Goal: Entertainment & Leisure: Consume media (video, audio)

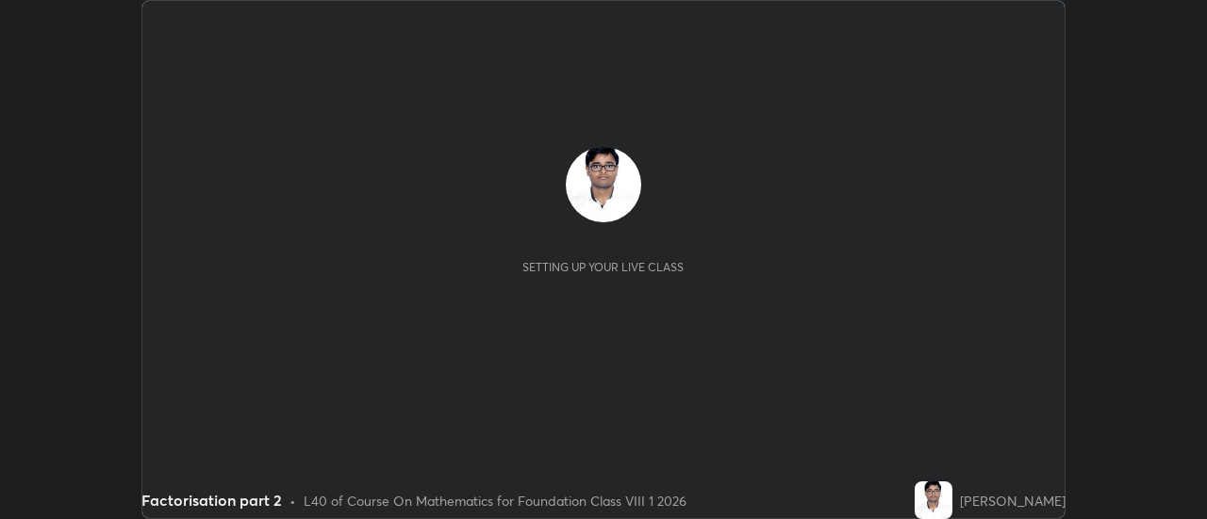
scroll to position [519, 1206]
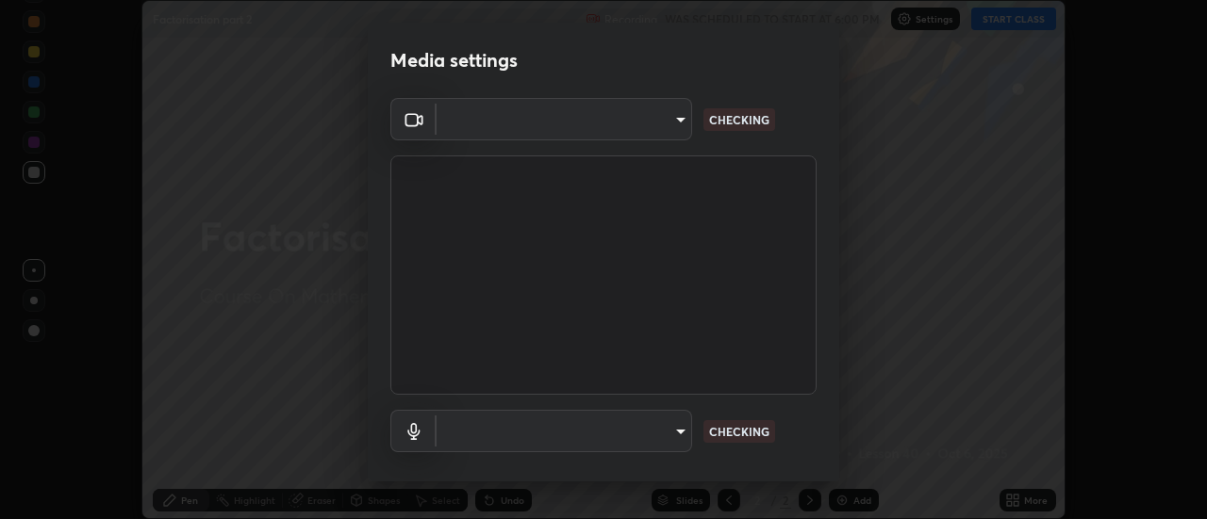
type input "6db99b6eec43879c9c37220b589585cee9a8a2a9ecad64e3b740b2de92d68dc4"
type input "default"
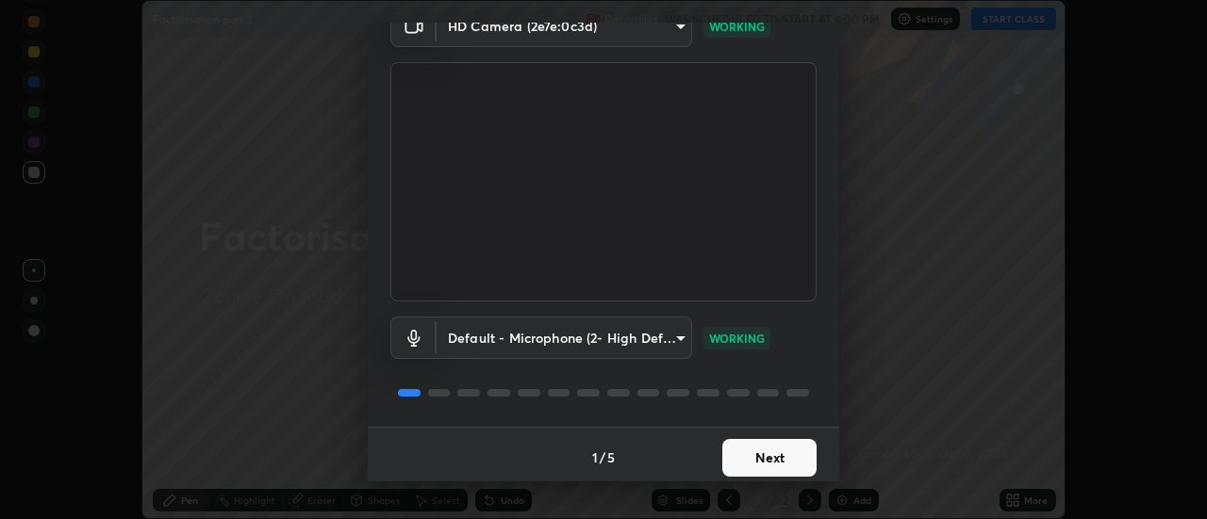
scroll to position [99, 0]
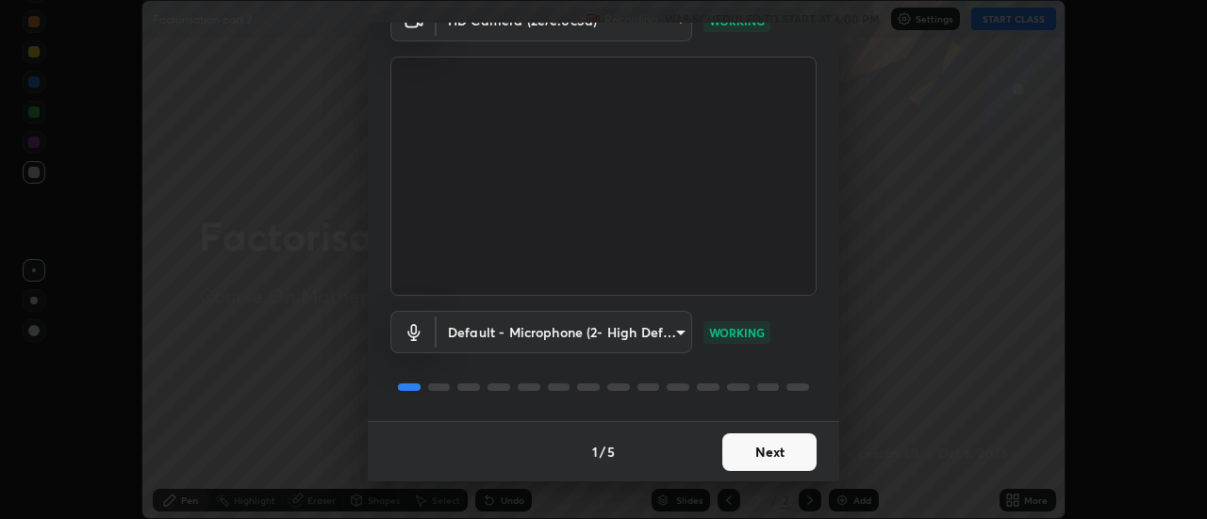
click at [749, 454] on button "Next" at bounding box center [769, 453] width 94 height 38
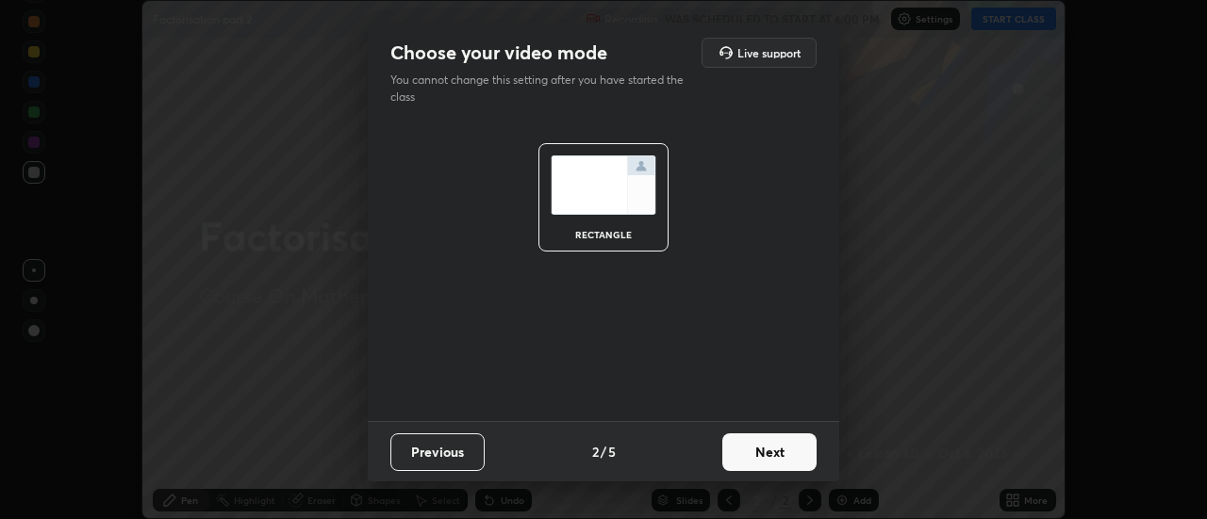
scroll to position [0, 0]
click at [748, 458] on button "Next" at bounding box center [769, 453] width 94 height 38
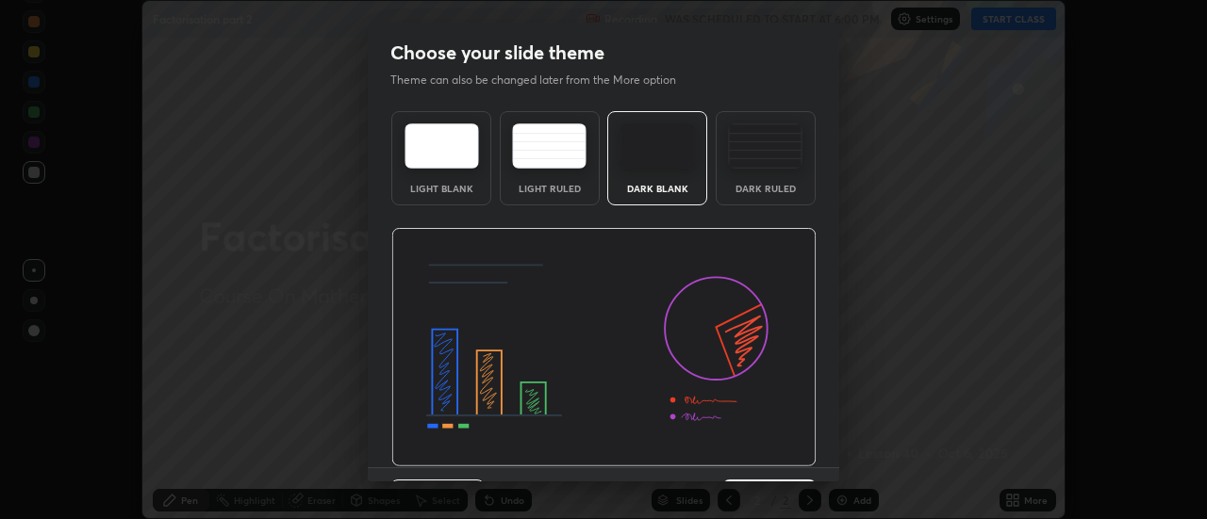
scroll to position [46, 0]
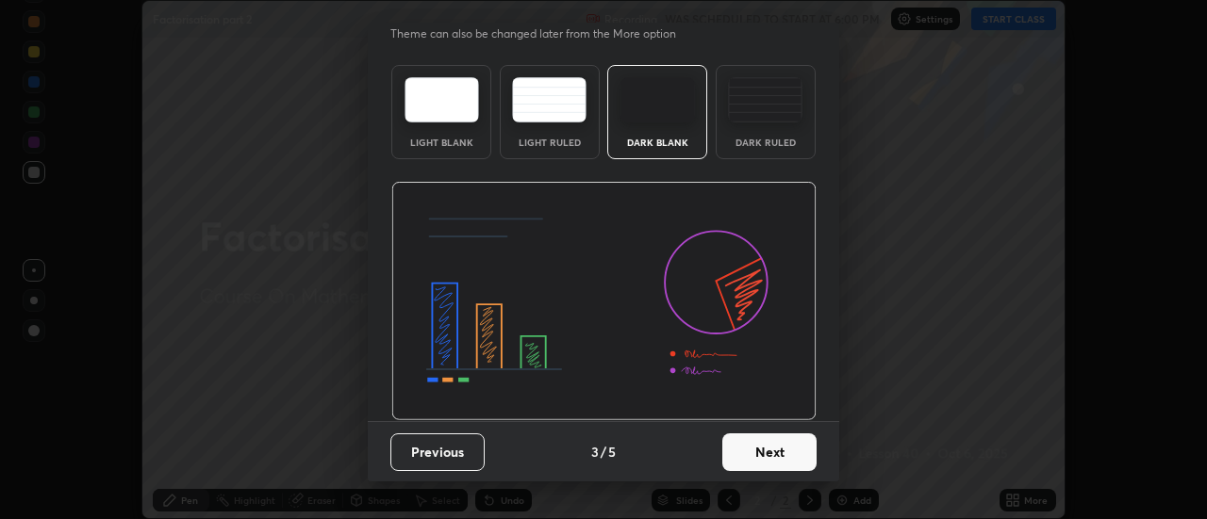
click at [748, 458] on button "Next" at bounding box center [769, 453] width 94 height 38
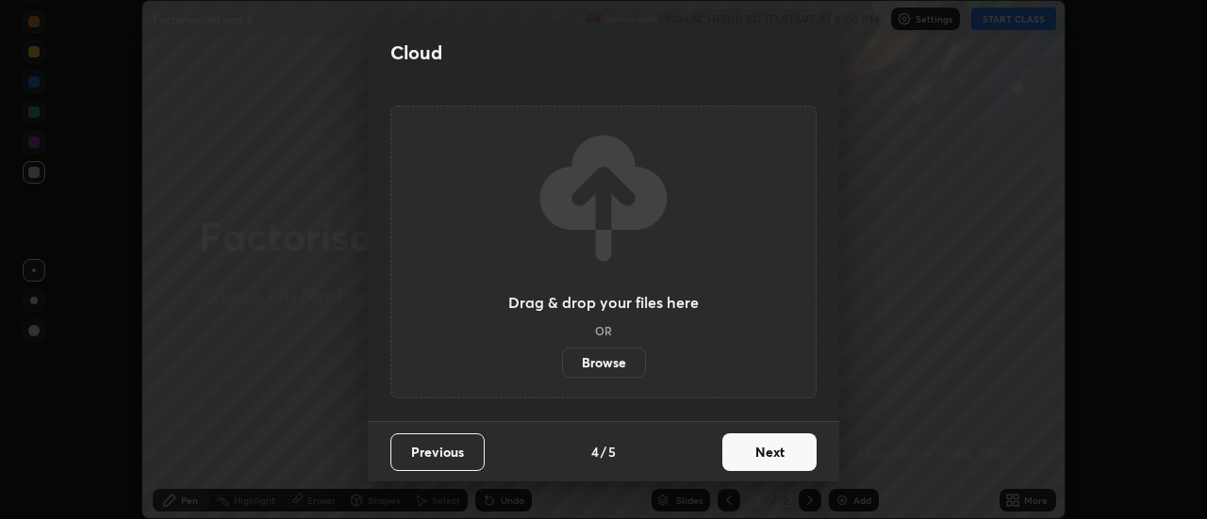
click at [749, 463] on button "Next" at bounding box center [769, 453] width 94 height 38
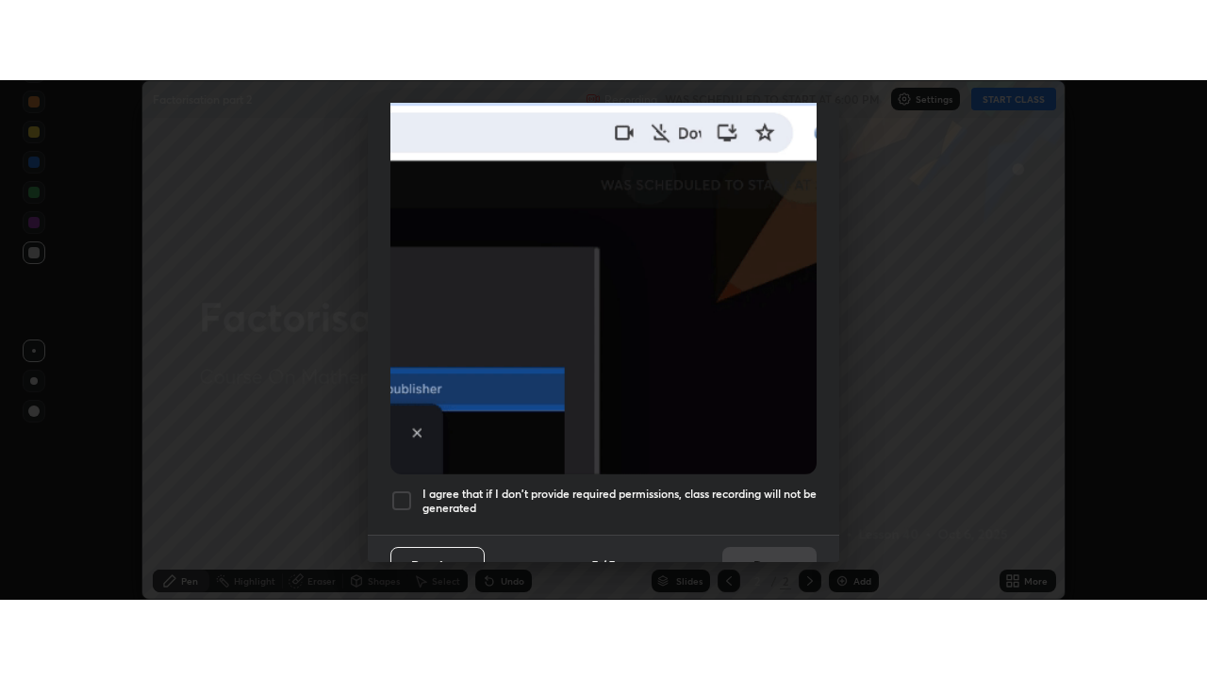
scroll to position [470, 0]
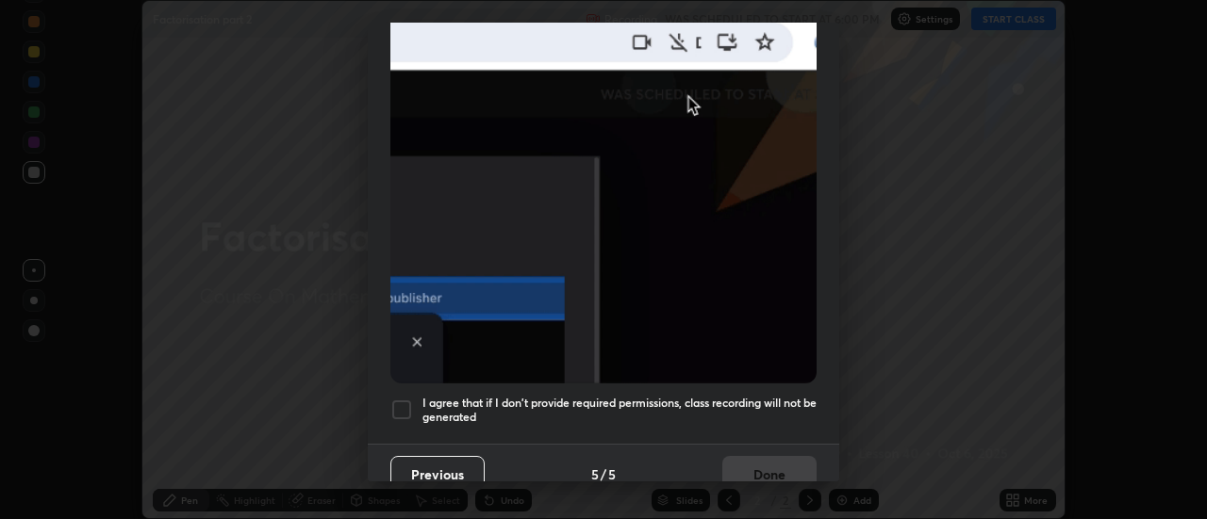
click at [560, 396] on h5 "I agree that if I don't provide required permissions, class recording will not …" at bounding box center [619, 410] width 394 height 29
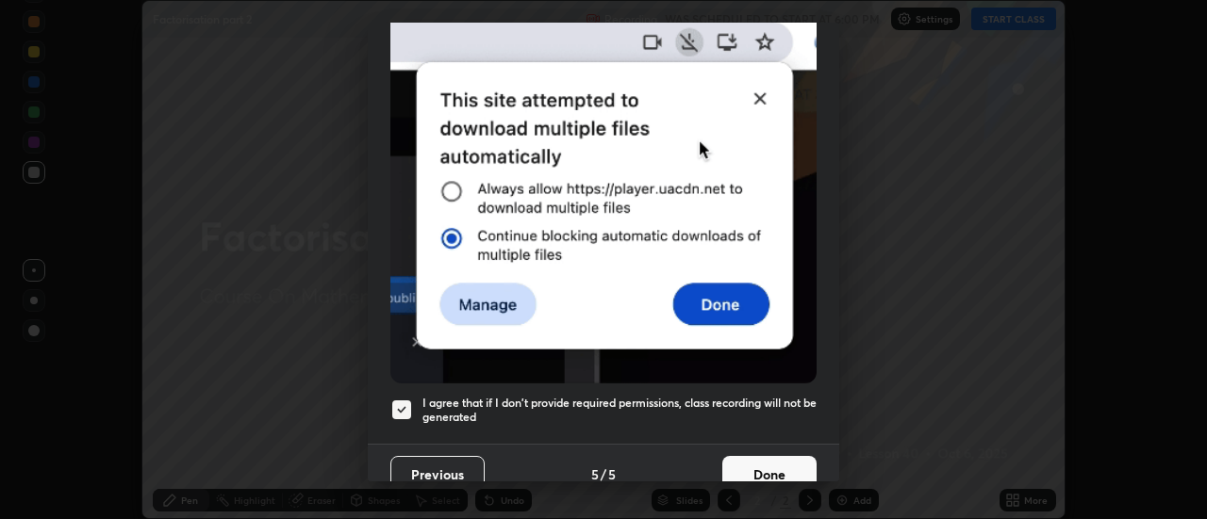
click at [746, 456] on button "Done" at bounding box center [769, 475] width 94 height 38
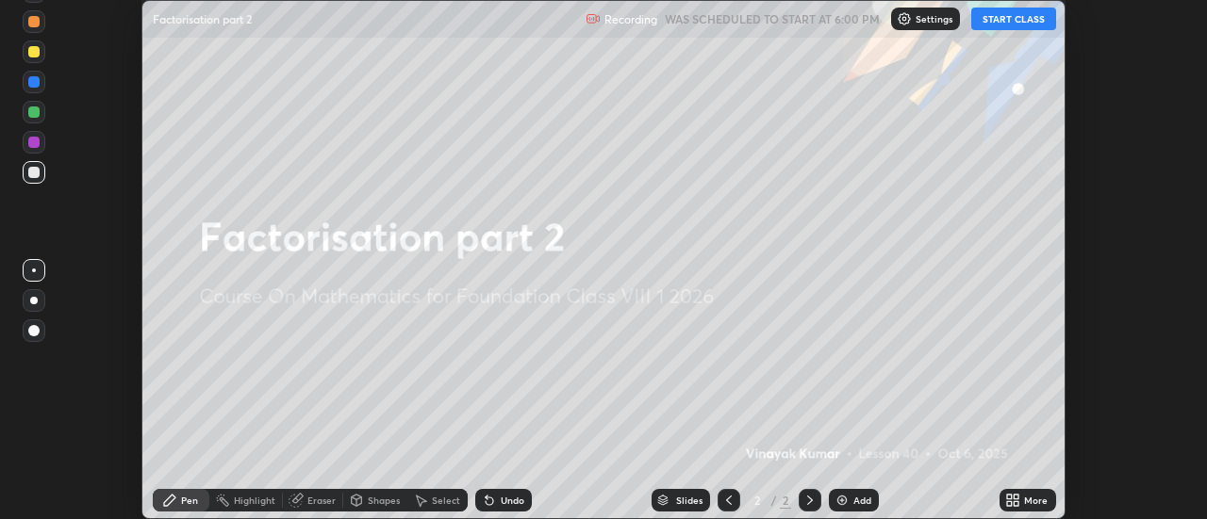
click at [1021, 18] on button "START CLASS" at bounding box center [1013, 19] width 85 height 23
click at [1018, 500] on icon at bounding box center [1016, 497] width 5 height 5
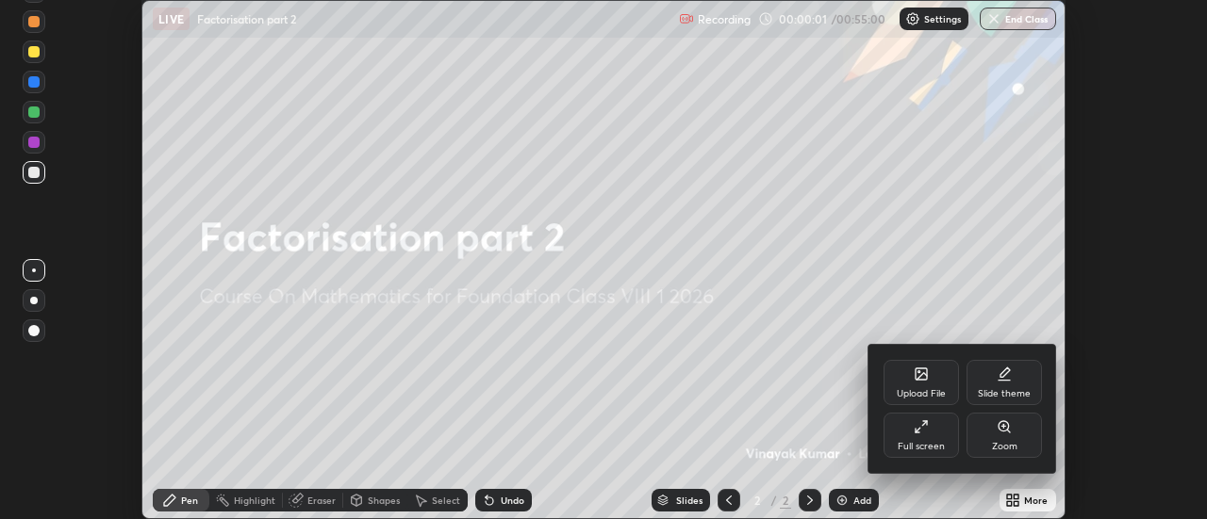
click at [923, 435] on div "Full screen" at bounding box center [920, 435] width 75 height 45
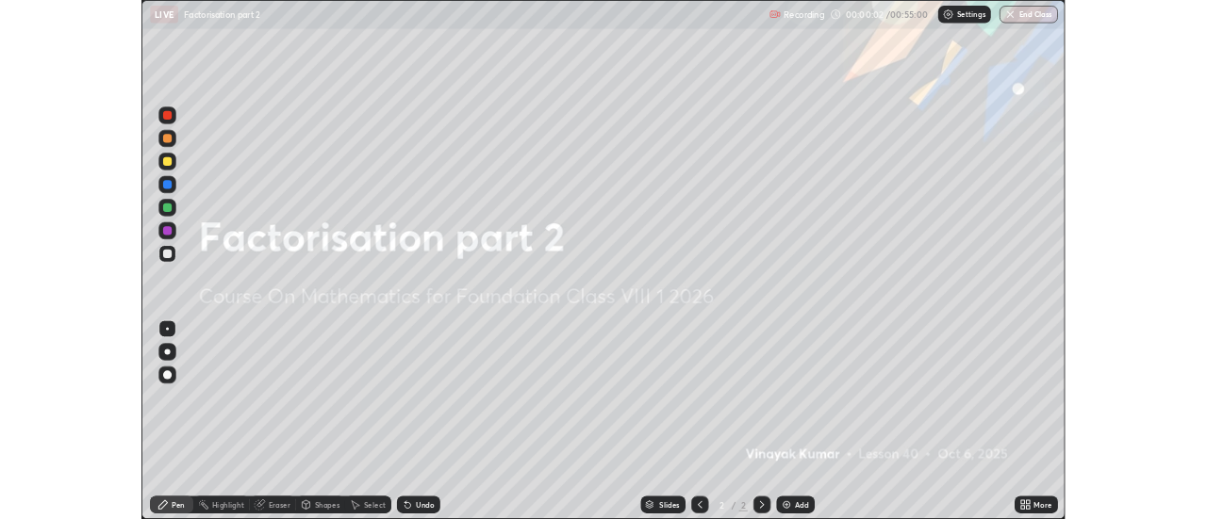
scroll to position [679, 1207]
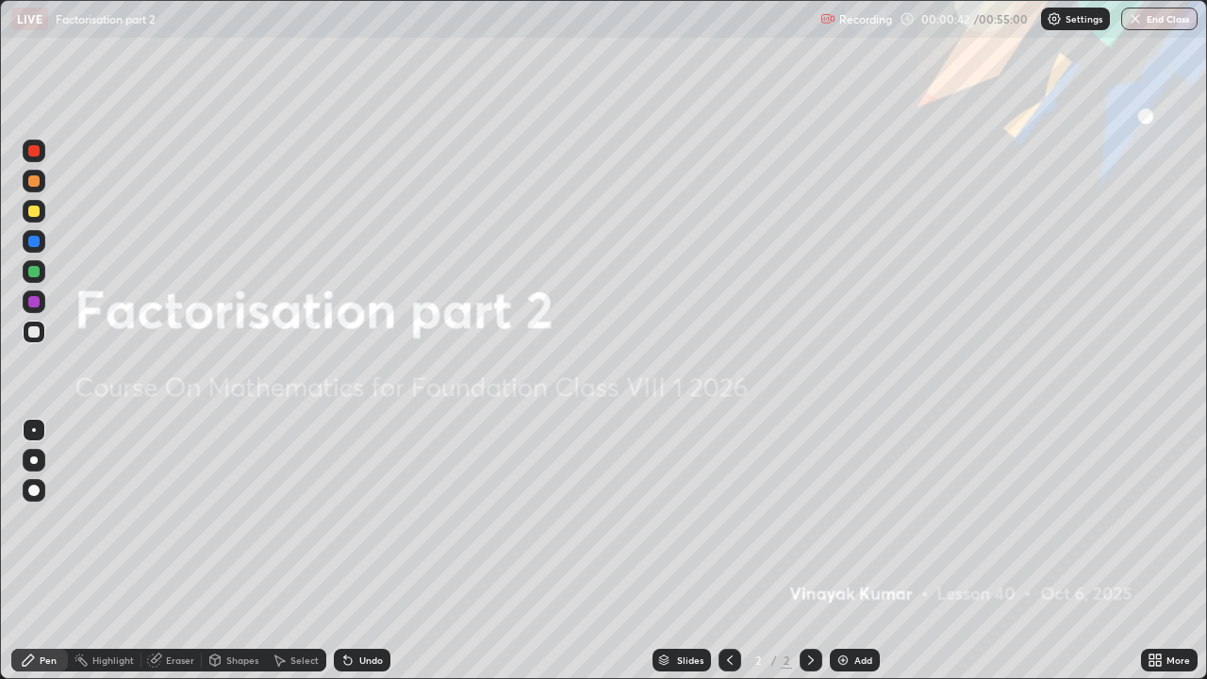
click at [846, 519] on img at bounding box center [842, 659] width 15 height 15
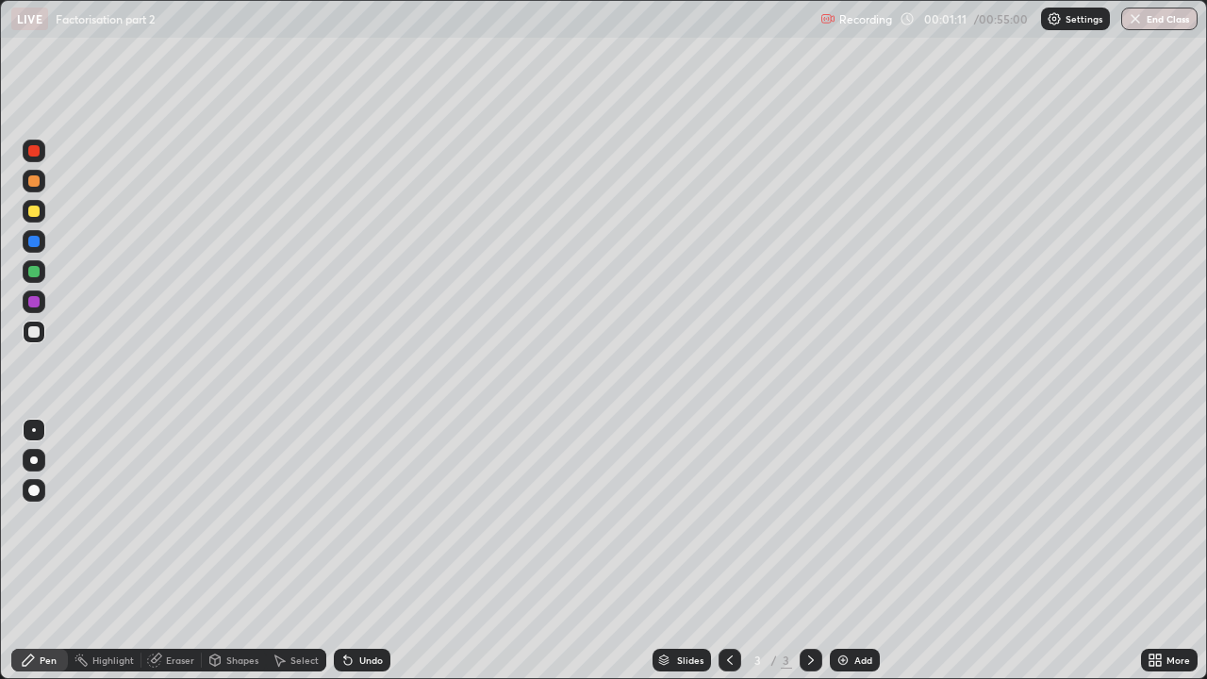
click at [36, 305] on div at bounding box center [33, 301] width 11 height 11
click at [359, 519] on div "Undo" at bounding box center [371, 659] width 24 height 9
click at [180, 519] on div "Eraser" at bounding box center [180, 659] width 28 height 9
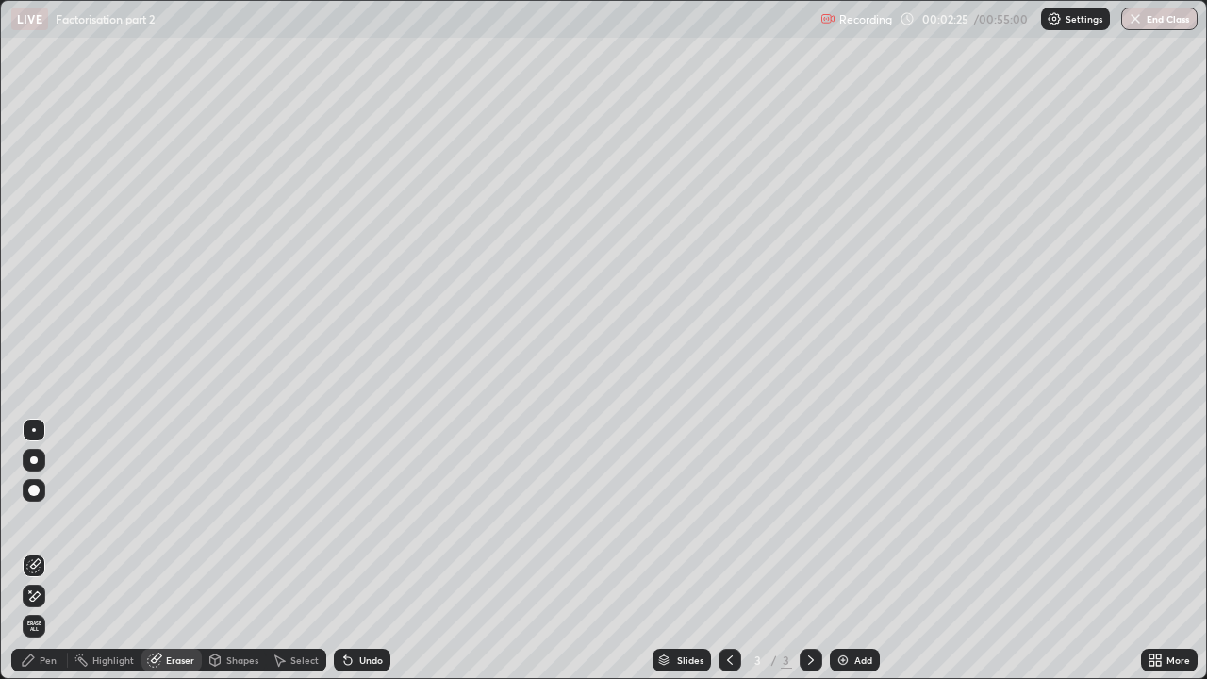
click at [49, 519] on div "Pen" at bounding box center [39, 660] width 57 height 23
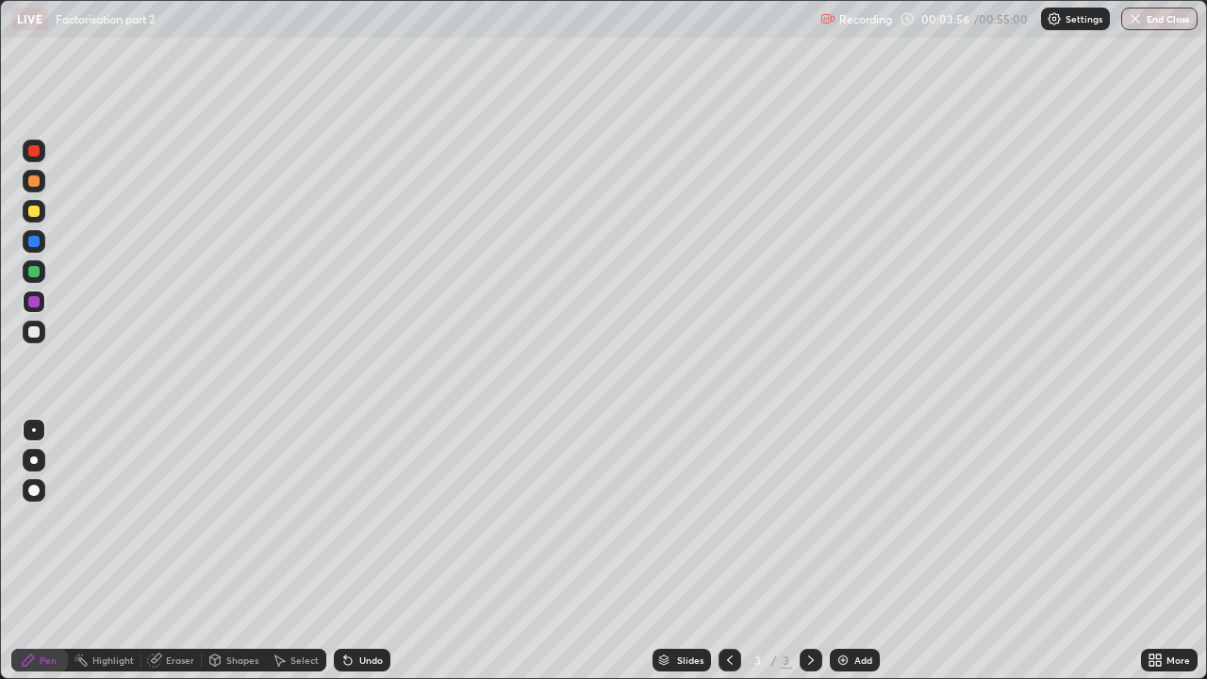
click at [850, 519] on div "Add" at bounding box center [855, 660] width 50 height 23
click at [34, 328] on div at bounding box center [33, 331] width 11 height 11
click at [34, 272] on div at bounding box center [33, 271] width 11 height 11
click at [34, 333] on div at bounding box center [33, 331] width 11 height 11
click at [34, 183] on div at bounding box center [33, 180] width 11 height 11
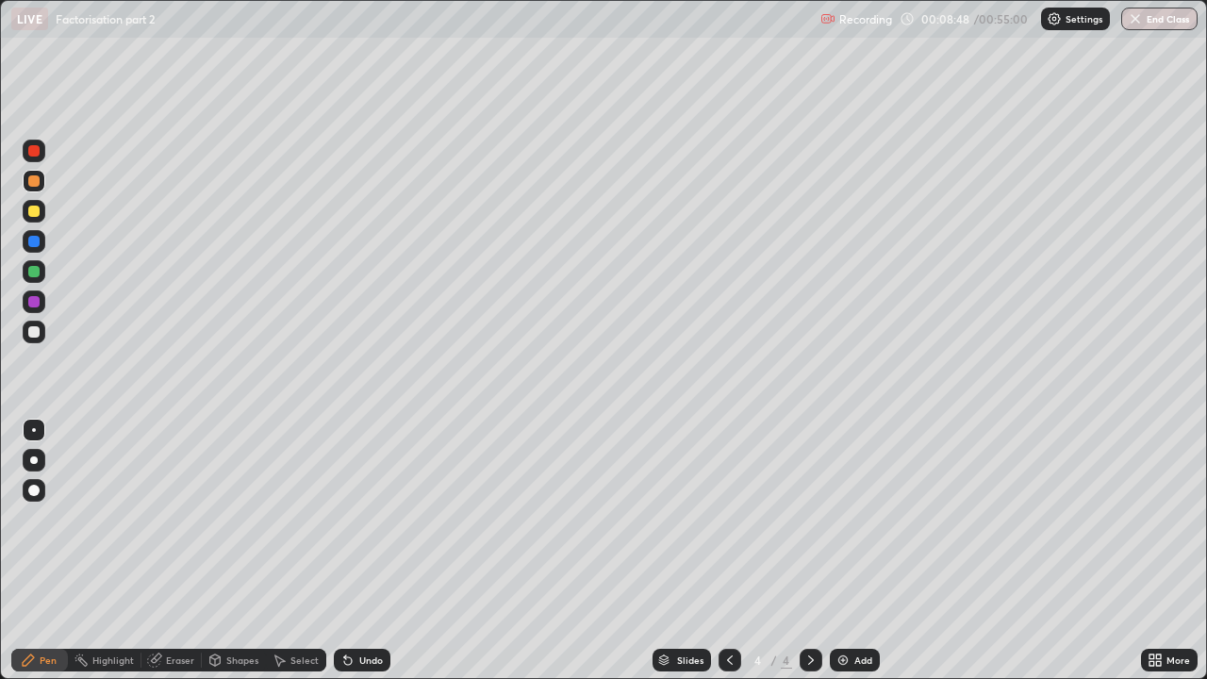
click at [854, 519] on div "Add" at bounding box center [863, 659] width 18 height 9
click at [34, 213] on div at bounding box center [33, 211] width 11 height 11
click at [24, 179] on div at bounding box center [34, 181] width 23 height 23
click at [861, 519] on div "Add" at bounding box center [863, 659] width 18 height 9
click at [170, 519] on div "Eraser" at bounding box center [180, 659] width 28 height 9
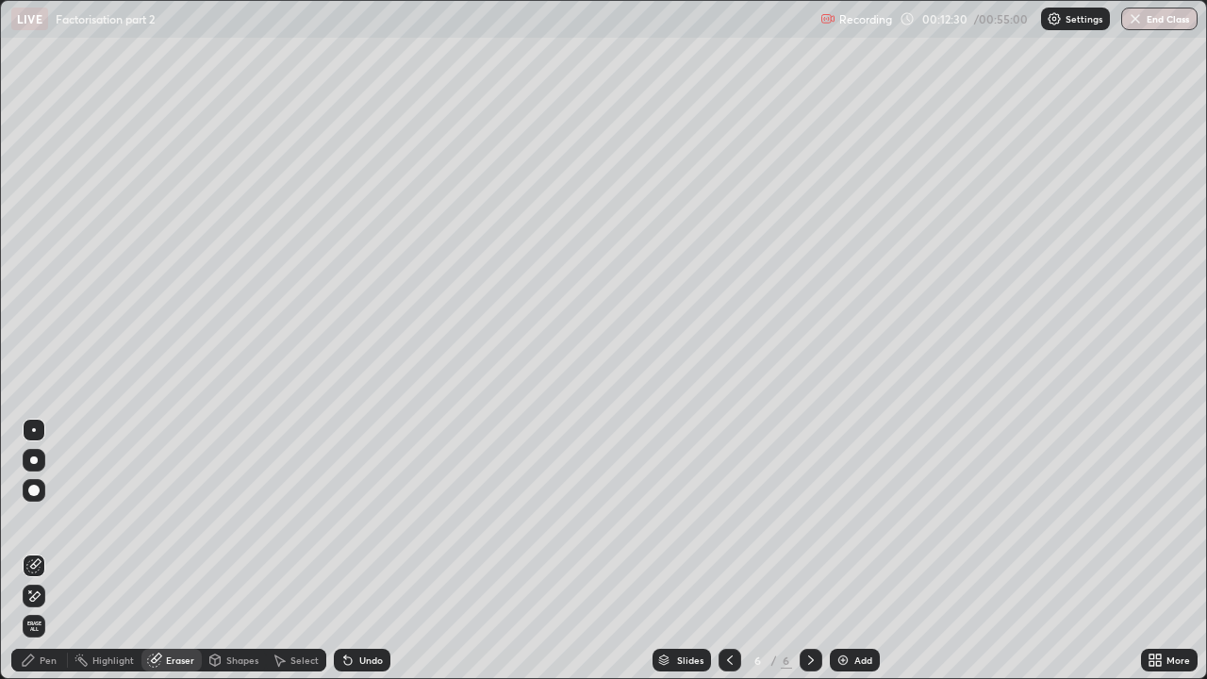
click at [40, 519] on div "Pen" at bounding box center [48, 659] width 17 height 9
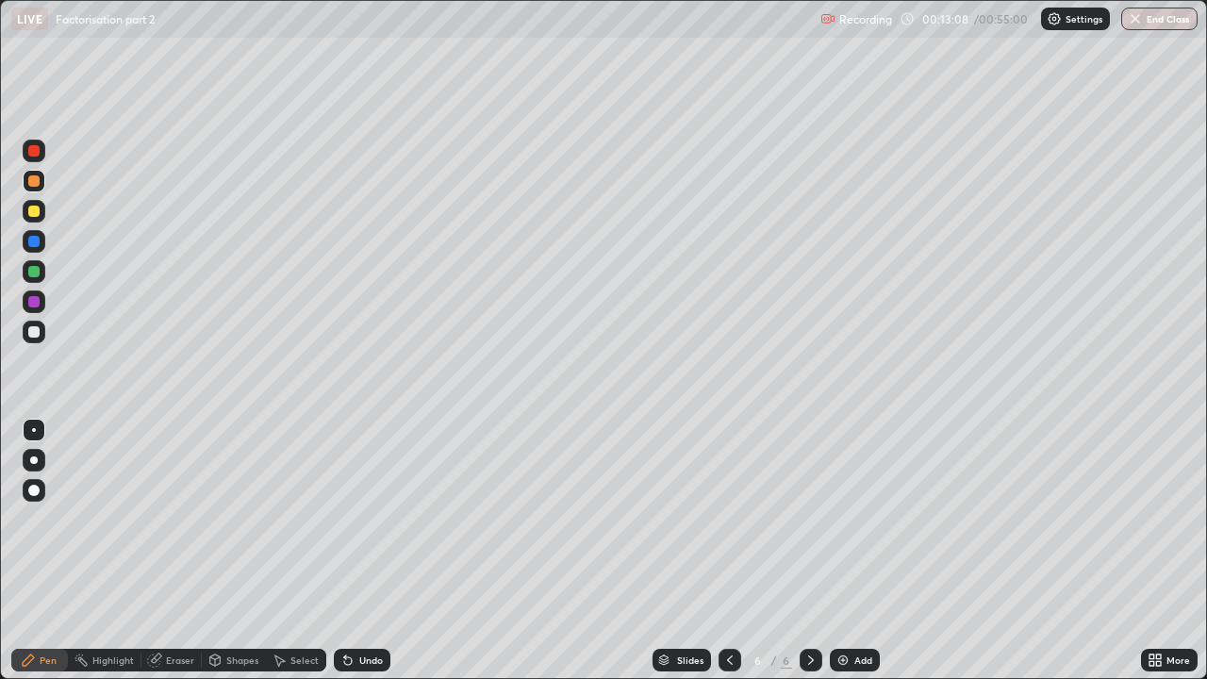
click at [38, 155] on div at bounding box center [33, 150] width 11 height 11
click at [848, 519] on img at bounding box center [842, 659] width 15 height 15
click at [360, 519] on div "Undo" at bounding box center [371, 659] width 24 height 9
click at [364, 519] on div "Undo" at bounding box center [362, 660] width 57 height 23
click at [31, 213] on div at bounding box center [33, 211] width 11 height 11
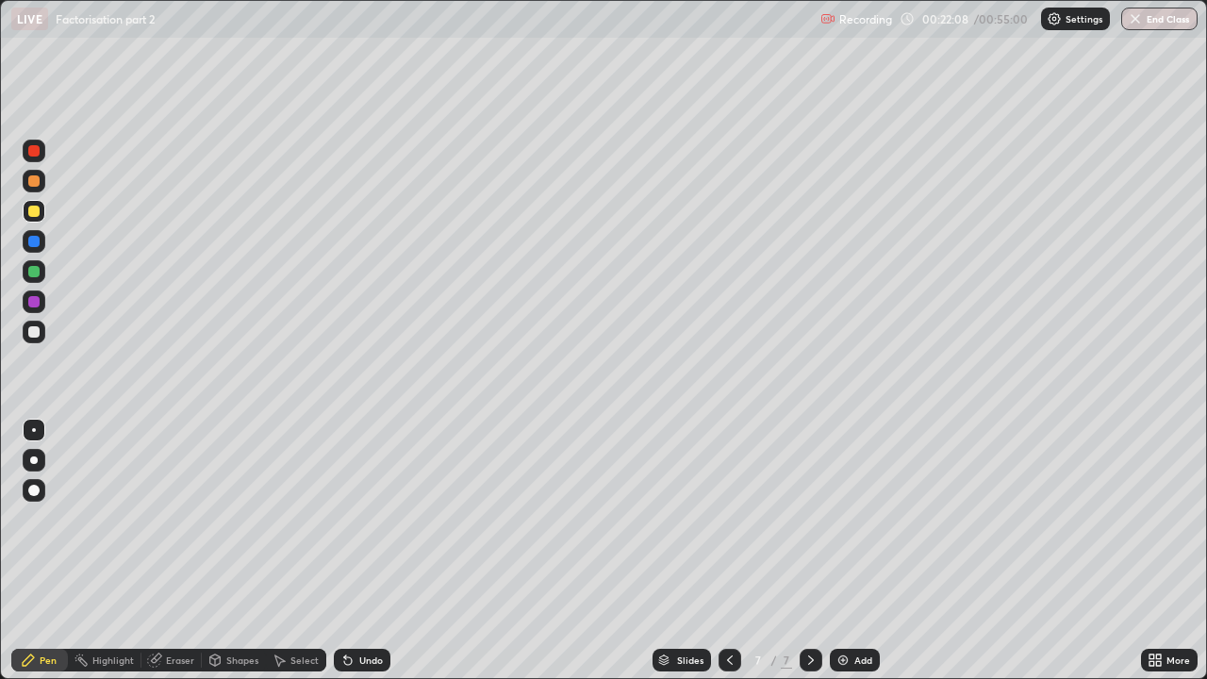
click at [856, 519] on div "Add" at bounding box center [863, 659] width 18 height 9
click at [32, 177] on div at bounding box center [33, 180] width 11 height 11
click at [365, 519] on div "Undo" at bounding box center [371, 659] width 24 height 9
click at [368, 519] on div "Undo" at bounding box center [371, 659] width 24 height 9
click at [367, 519] on div "Undo" at bounding box center [371, 659] width 24 height 9
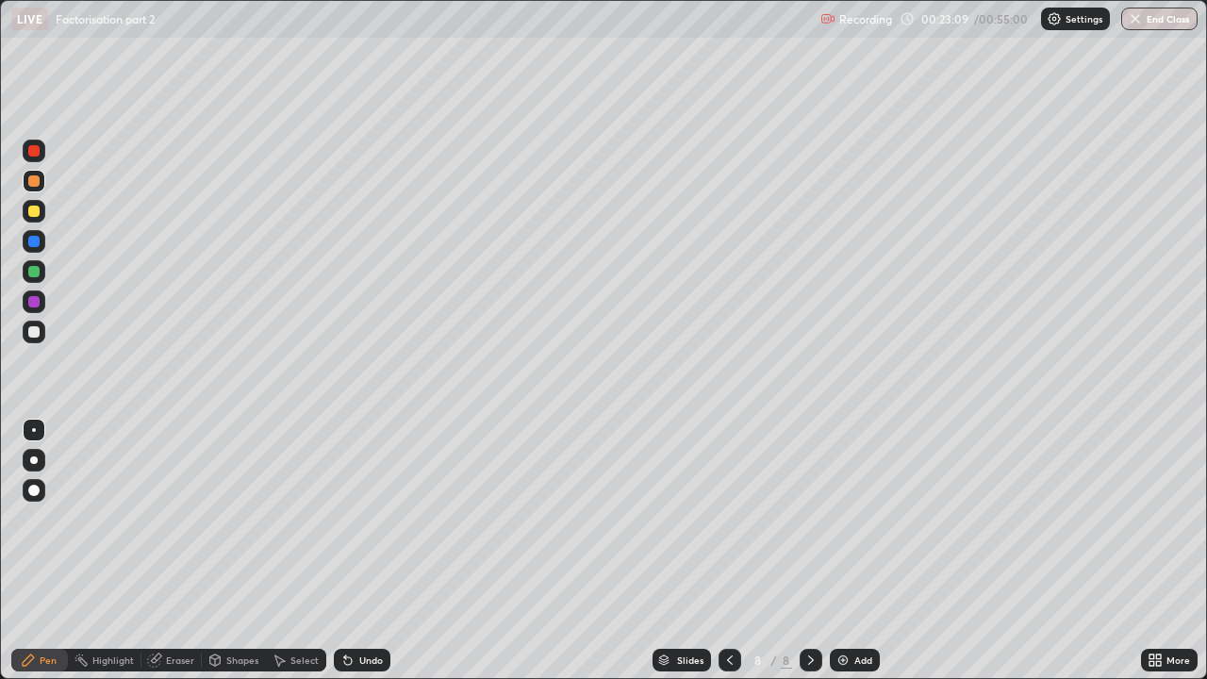
click at [367, 519] on div "Undo" at bounding box center [371, 659] width 24 height 9
click at [363, 519] on div "Undo" at bounding box center [362, 660] width 57 height 23
click at [845, 519] on img at bounding box center [842, 659] width 15 height 15
click at [359, 519] on div "Undo" at bounding box center [371, 659] width 24 height 9
click at [358, 519] on div "Undo" at bounding box center [362, 660] width 57 height 23
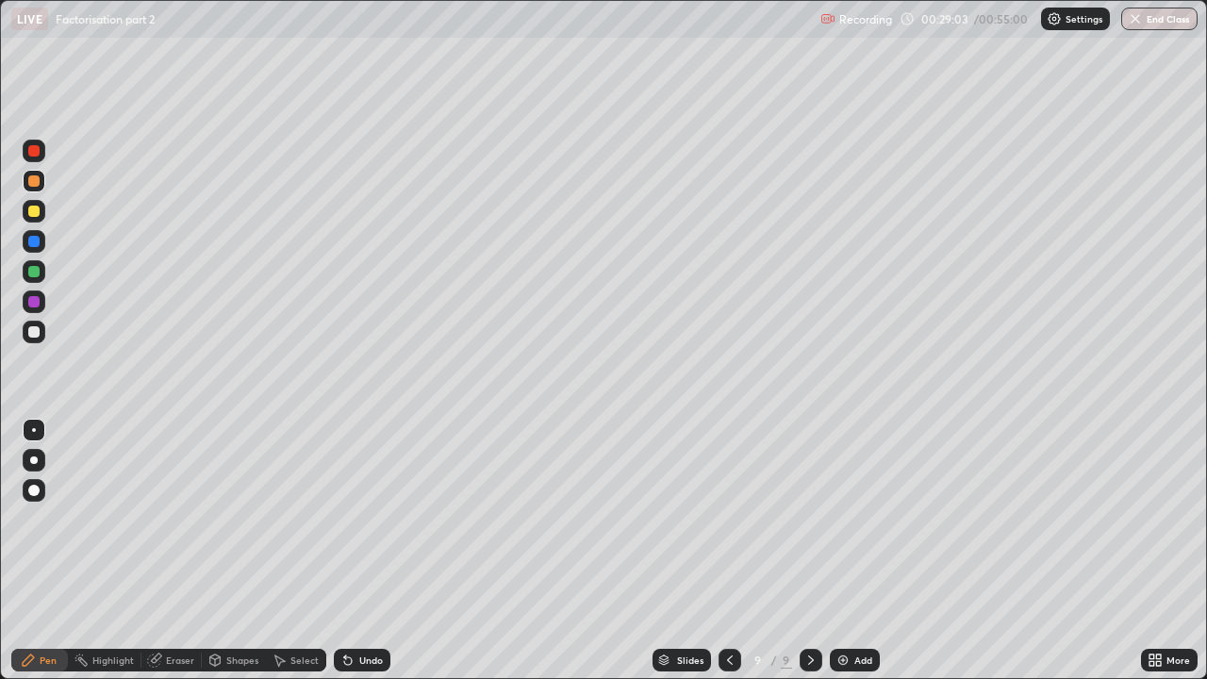
click at [361, 519] on div "Undo" at bounding box center [371, 659] width 24 height 9
click at [360, 519] on div "Undo" at bounding box center [371, 659] width 24 height 9
click at [359, 519] on div "Undo" at bounding box center [371, 659] width 24 height 9
click at [32, 303] on div at bounding box center [33, 301] width 11 height 11
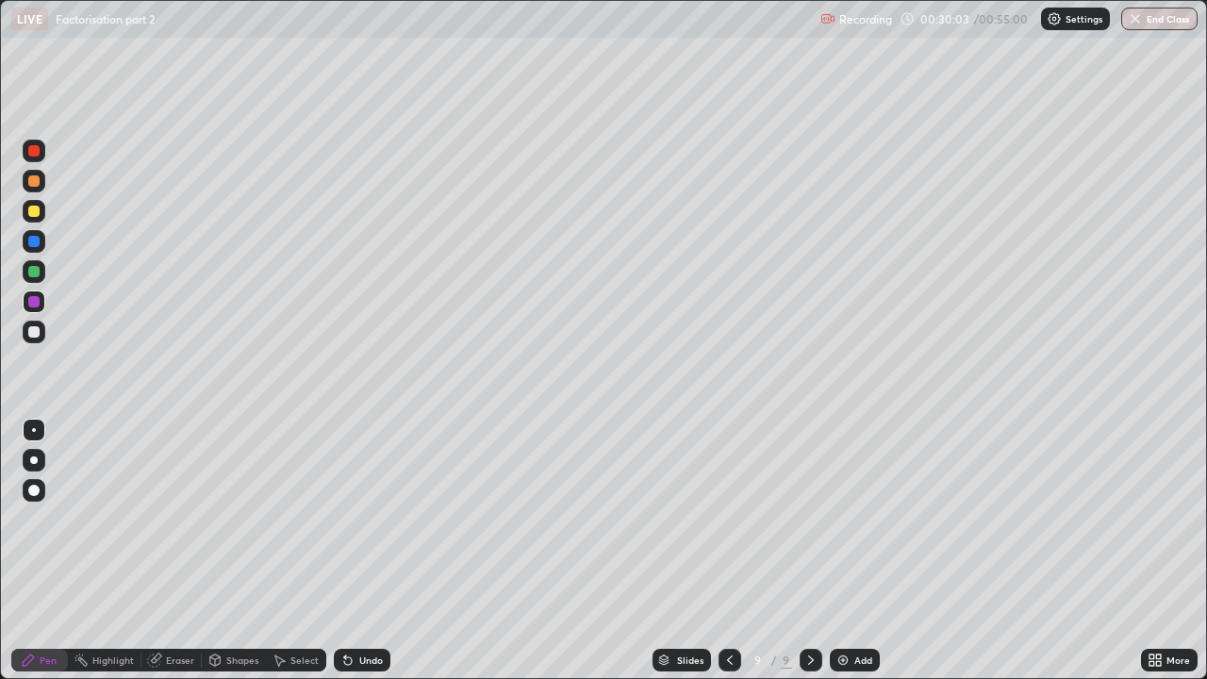
click at [183, 519] on div "Eraser" at bounding box center [180, 659] width 28 height 9
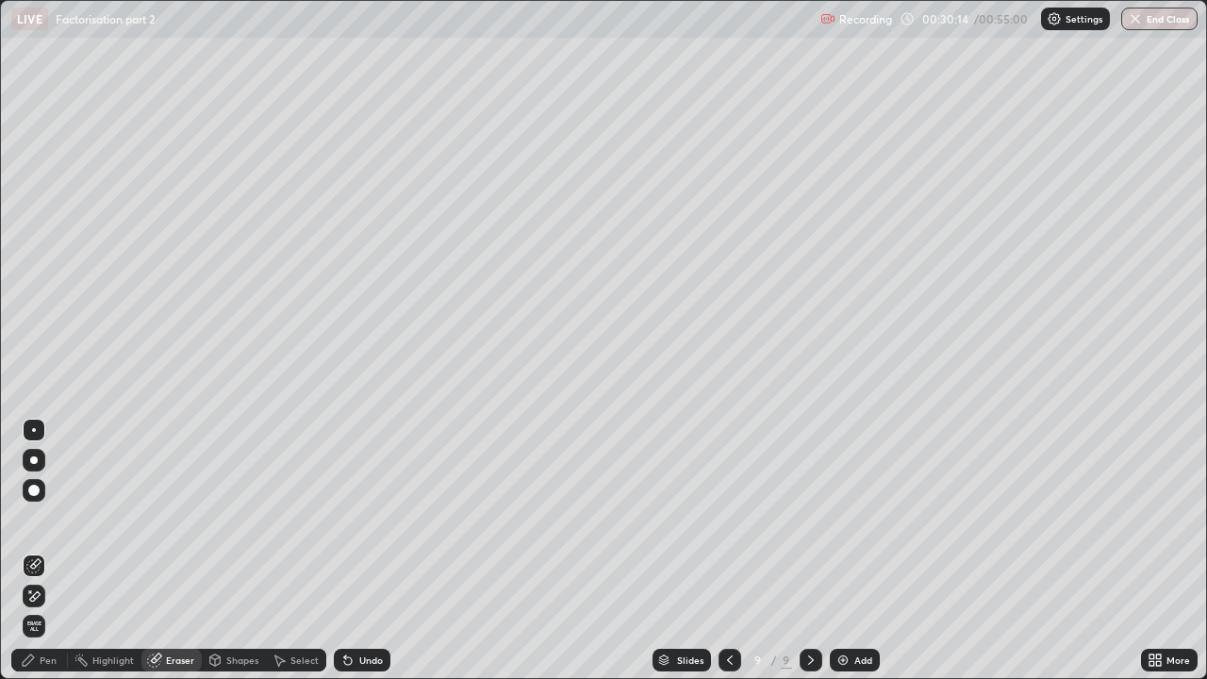
click at [51, 519] on div "Pen" at bounding box center [39, 660] width 57 height 23
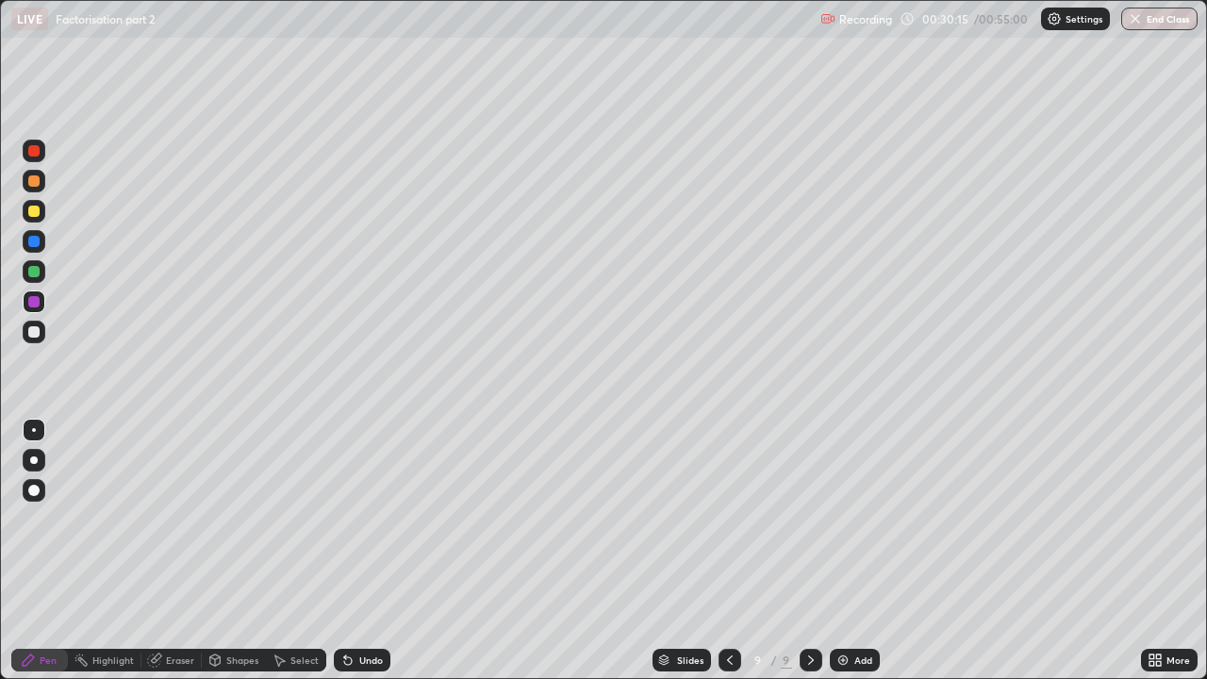
click at [34, 149] on div at bounding box center [33, 150] width 11 height 11
click at [172, 519] on div "Eraser" at bounding box center [171, 660] width 60 height 23
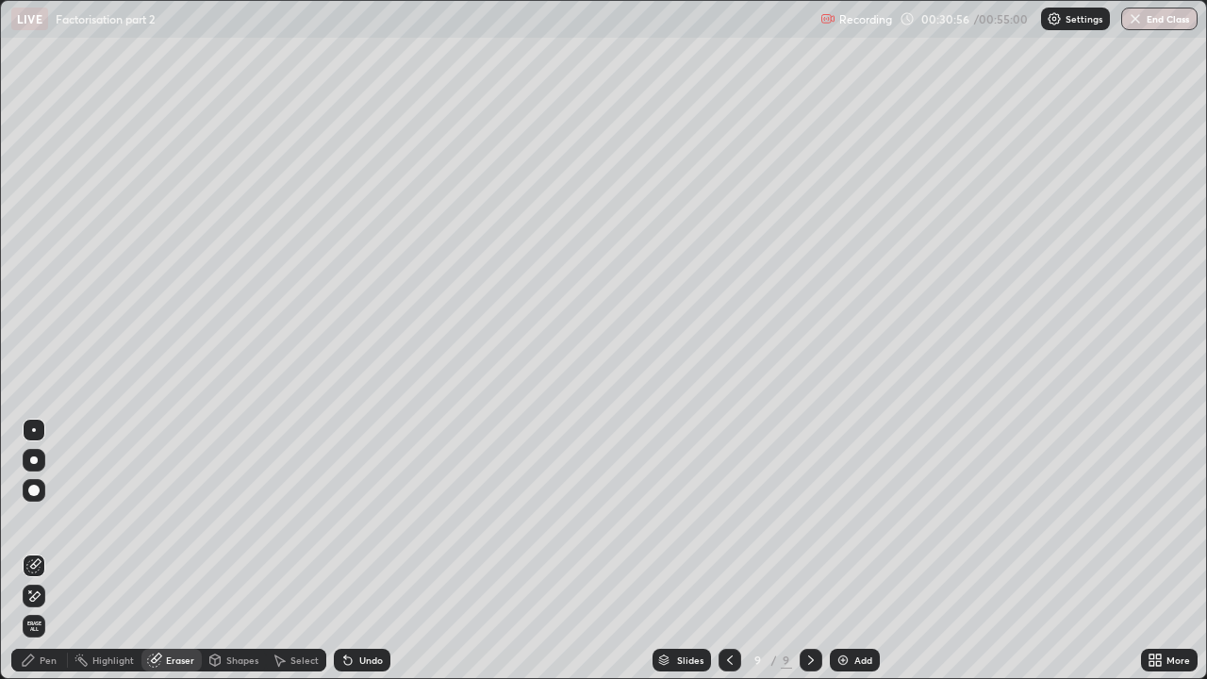
click at [30, 519] on icon at bounding box center [30, 591] width 2 height 2
click at [38, 519] on div "Pen" at bounding box center [39, 660] width 57 height 23
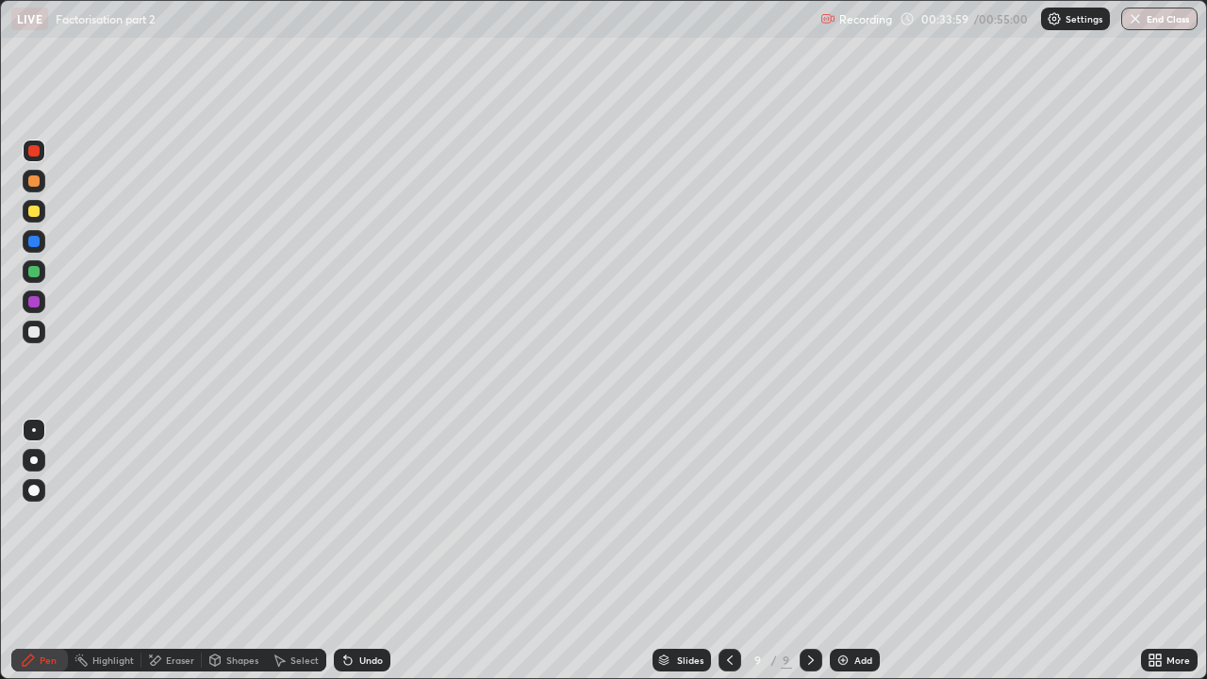
click at [861, 519] on div "Add" at bounding box center [863, 659] width 18 height 9
click at [364, 519] on div "Undo" at bounding box center [362, 660] width 57 height 23
click at [363, 519] on div "Undo" at bounding box center [362, 660] width 57 height 23
click at [359, 519] on div "Undo" at bounding box center [371, 659] width 24 height 9
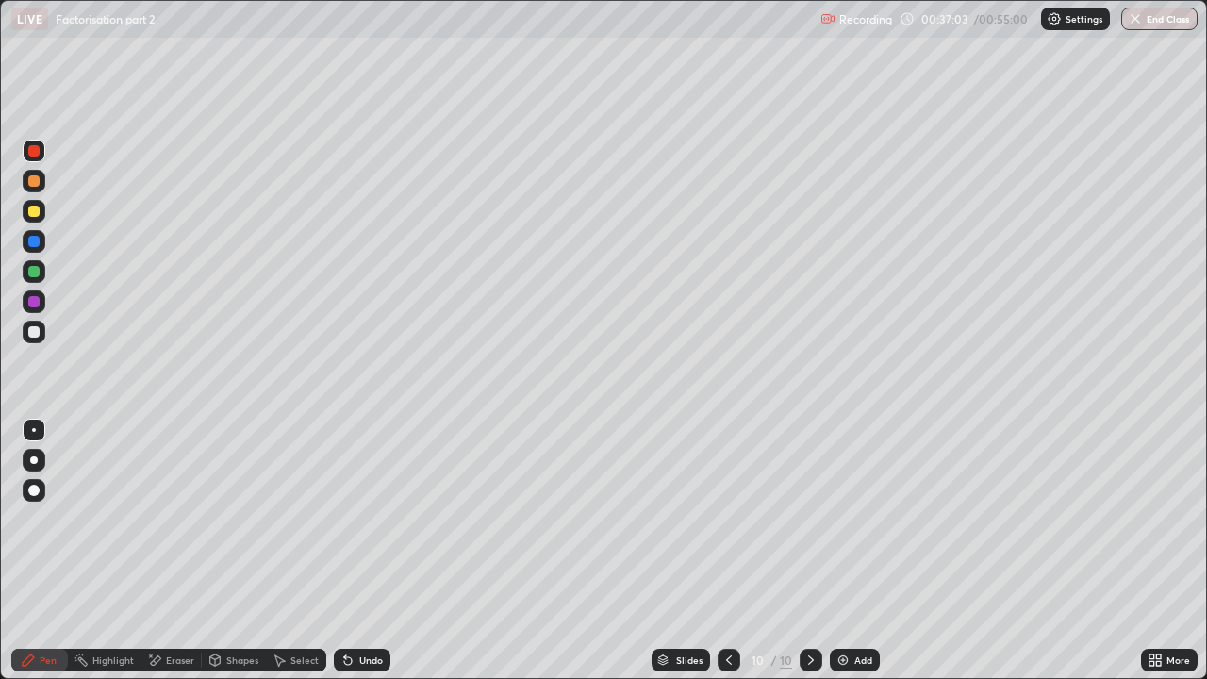
click at [32, 176] on div at bounding box center [33, 180] width 11 height 11
click at [178, 519] on div "Eraser" at bounding box center [180, 659] width 28 height 9
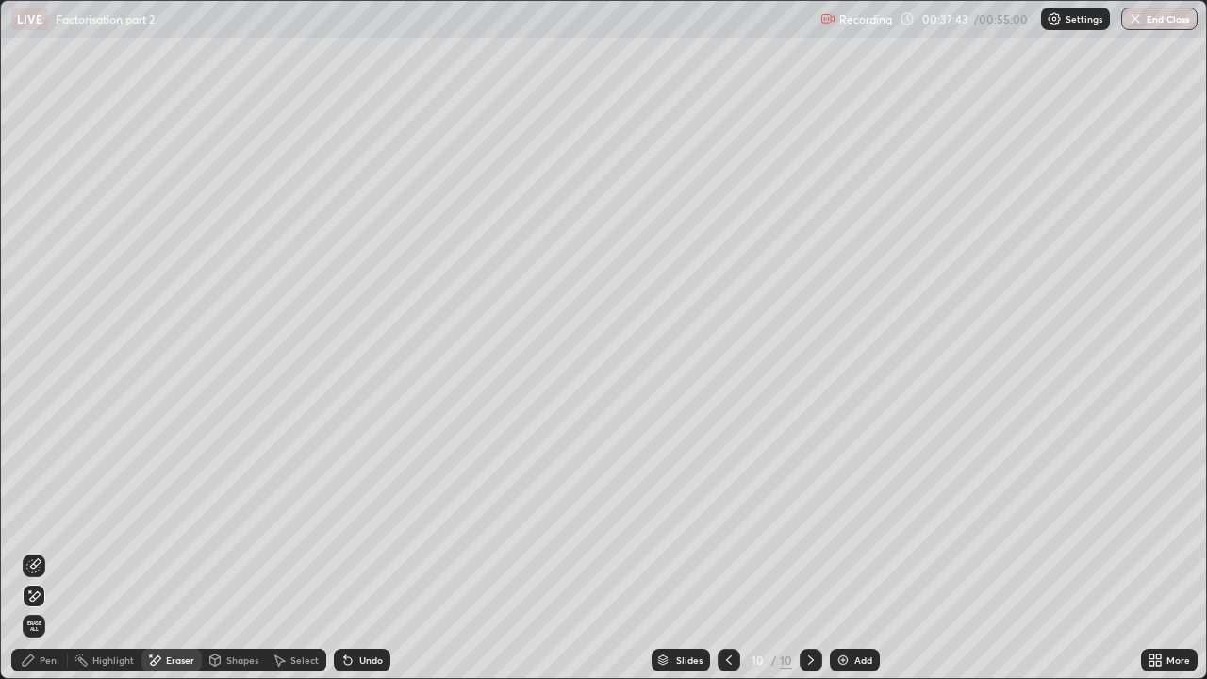
click at [44, 519] on div "Pen" at bounding box center [39, 660] width 57 height 23
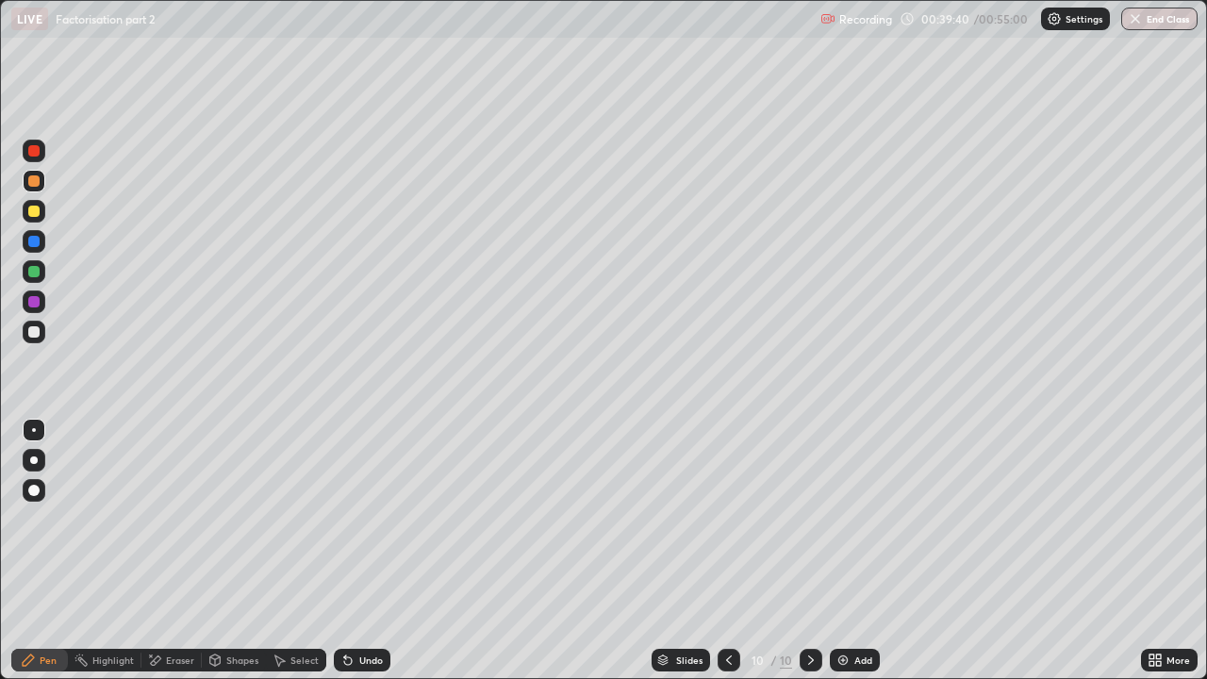
click at [861, 519] on div "Add" at bounding box center [855, 660] width 50 height 23
click at [722, 519] on div at bounding box center [729, 660] width 23 height 23
click at [809, 519] on icon at bounding box center [810, 659] width 15 height 15
click at [728, 519] on icon at bounding box center [729, 659] width 15 height 15
click at [812, 519] on icon at bounding box center [810, 659] width 15 height 15
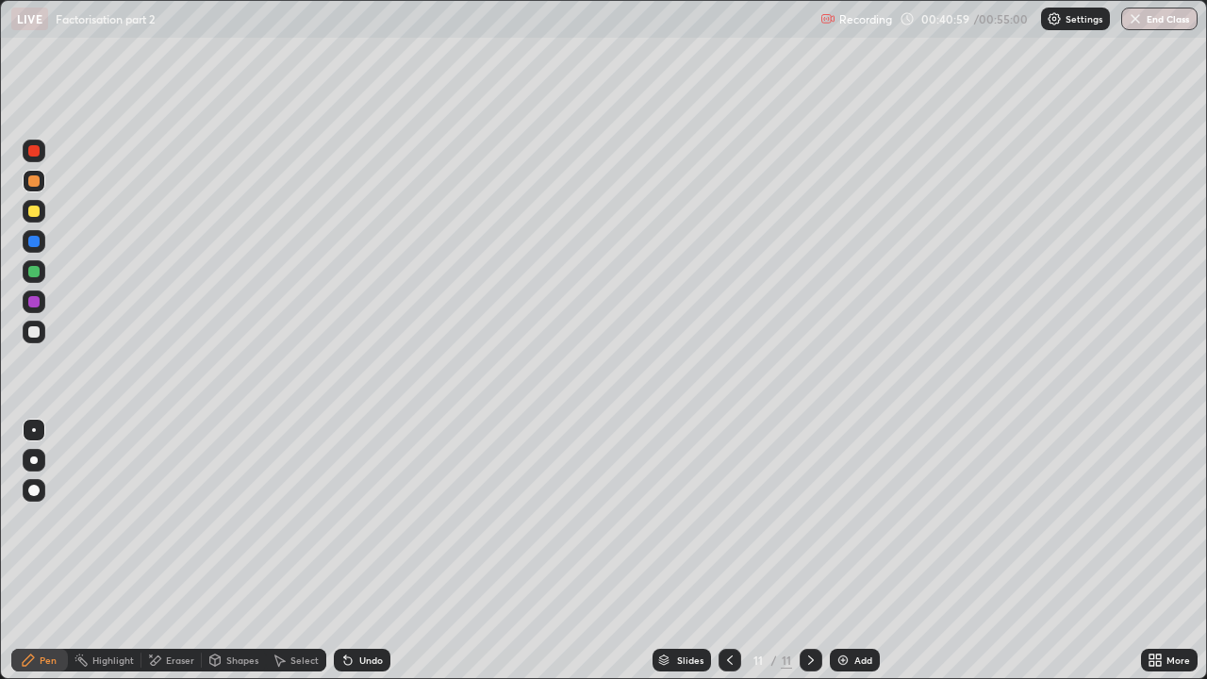
click at [727, 519] on icon at bounding box center [729, 659] width 15 height 15
click at [807, 519] on icon at bounding box center [810, 659] width 15 height 15
click at [724, 519] on div at bounding box center [729, 660] width 23 height 23
click at [809, 519] on icon at bounding box center [811, 659] width 6 height 9
click at [226, 519] on div "Shapes" at bounding box center [242, 659] width 32 height 9
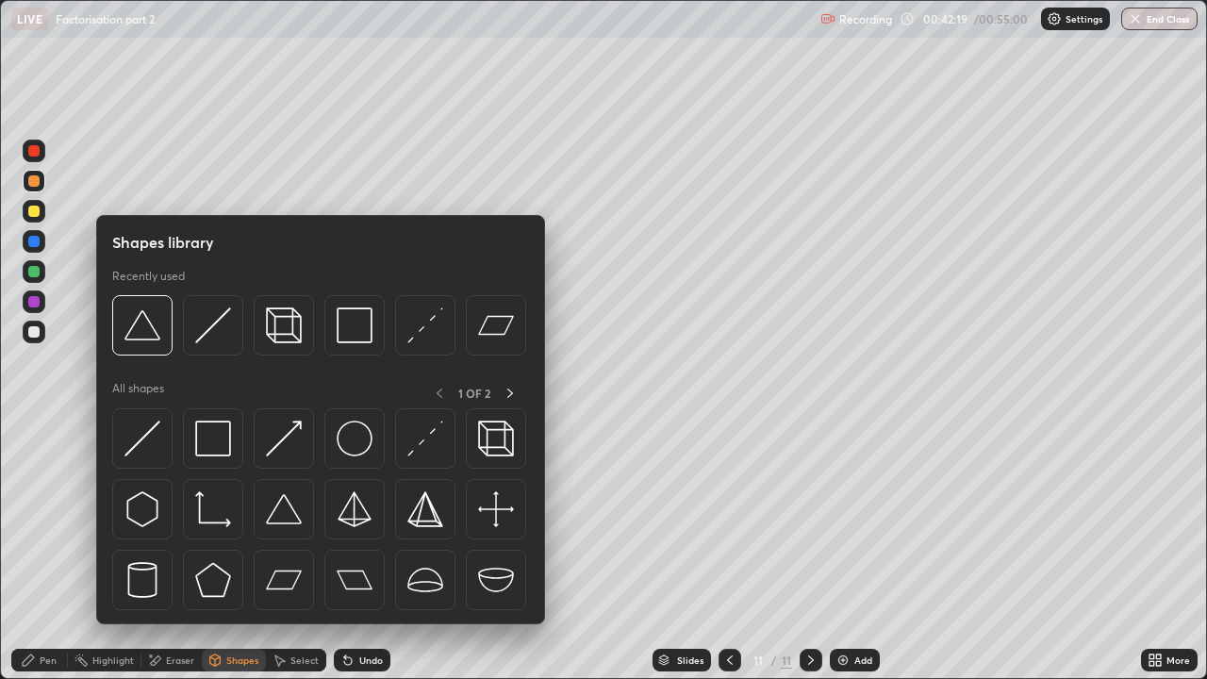
click at [177, 519] on div "Eraser" at bounding box center [180, 659] width 28 height 9
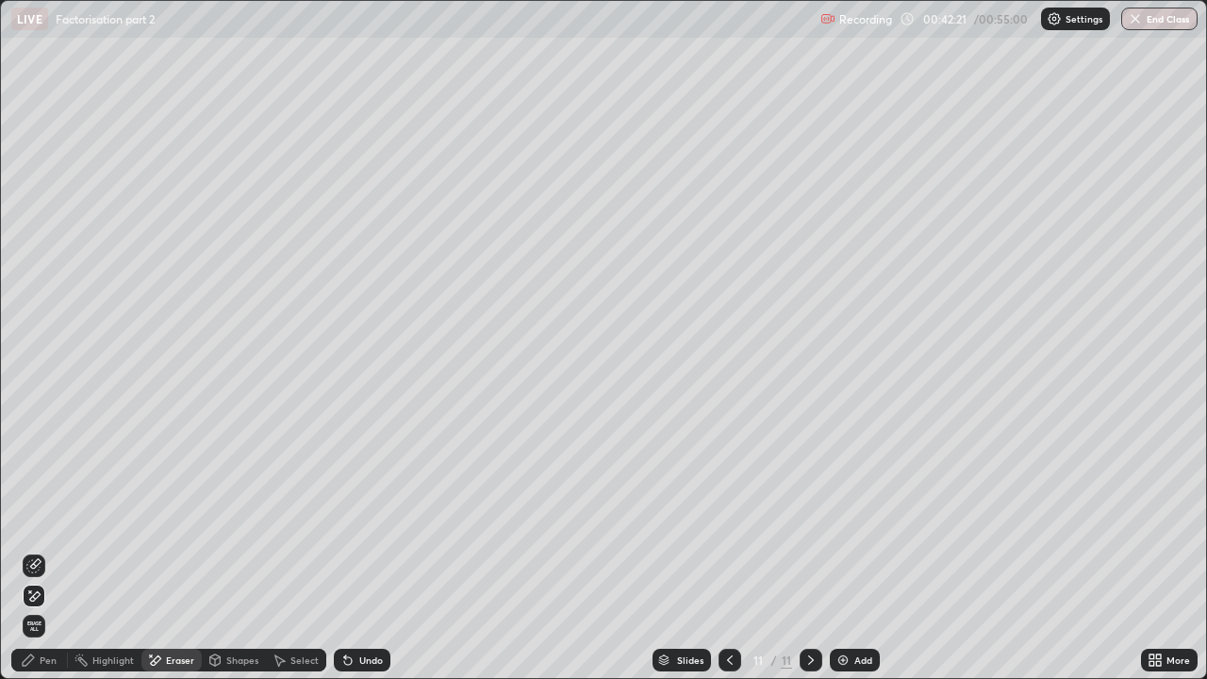
click at [48, 519] on div "Pen" at bounding box center [48, 659] width 17 height 9
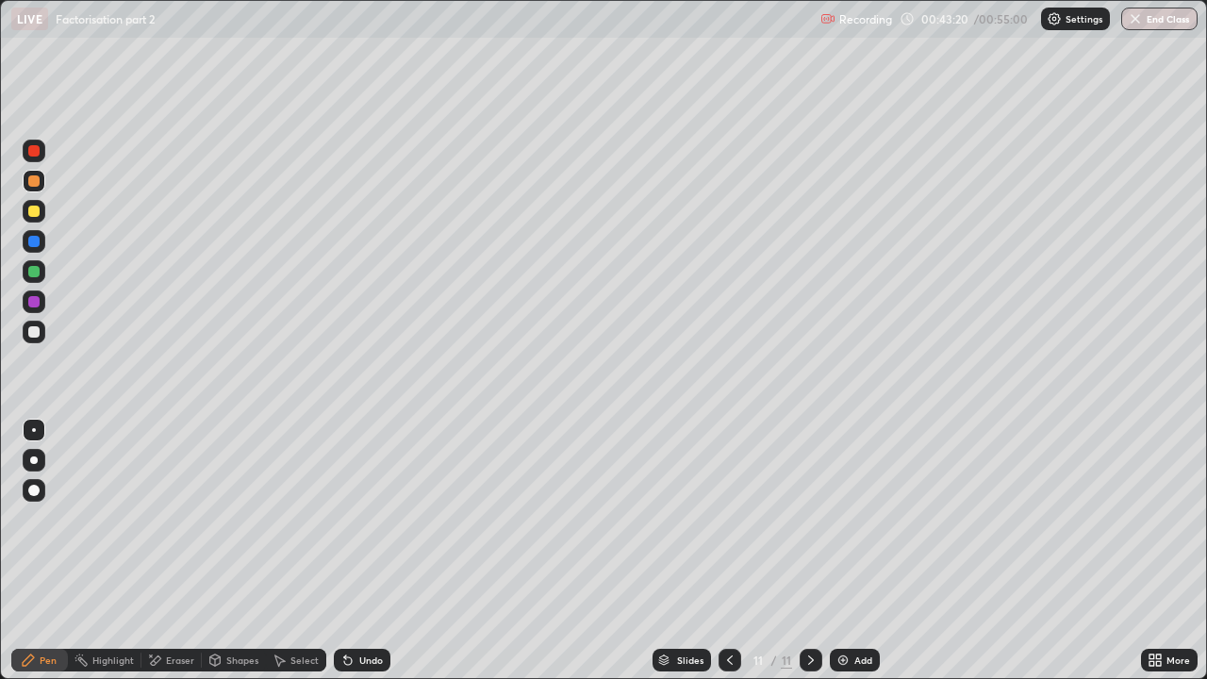
click at [726, 519] on icon at bounding box center [729, 659] width 15 height 15
click at [809, 519] on icon at bounding box center [810, 659] width 15 height 15
click at [850, 519] on div "Add" at bounding box center [855, 660] width 50 height 23
click at [360, 519] on div "Undo" at bounding box center [362, 660] width 57 height 23
click at [365, 519] on div "Undo" at bounding box center [371, 659] width 24 height 9
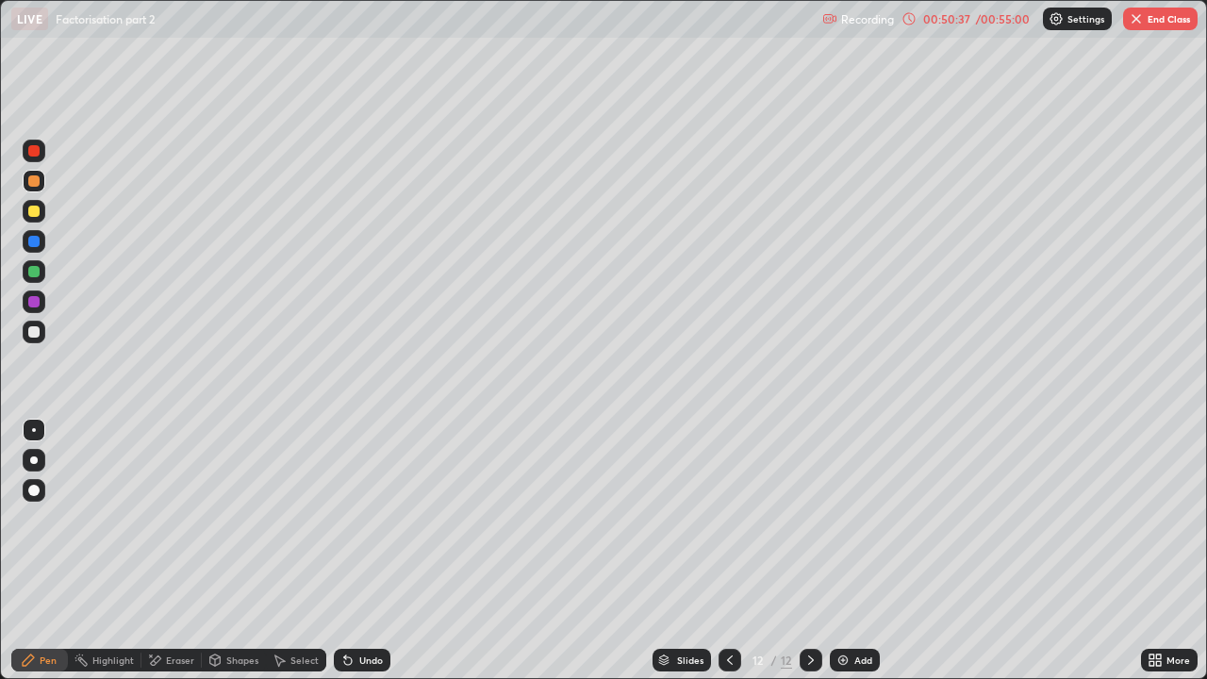
click at [728, 519] on icon at bounding box center [729, 659] width 15 height 15
click at [809, 519] on icon at bounding box center [810, 659] width 15 height 15
click at [736, 519] on div at bounding box center [729, 660] width 23 height 23
click at [812, 519] on icon at bounding box center [810, 659] width 15 height 15
click at [1140, 20] on img "button" at bounding box center [1135, 18] width 15 height 15
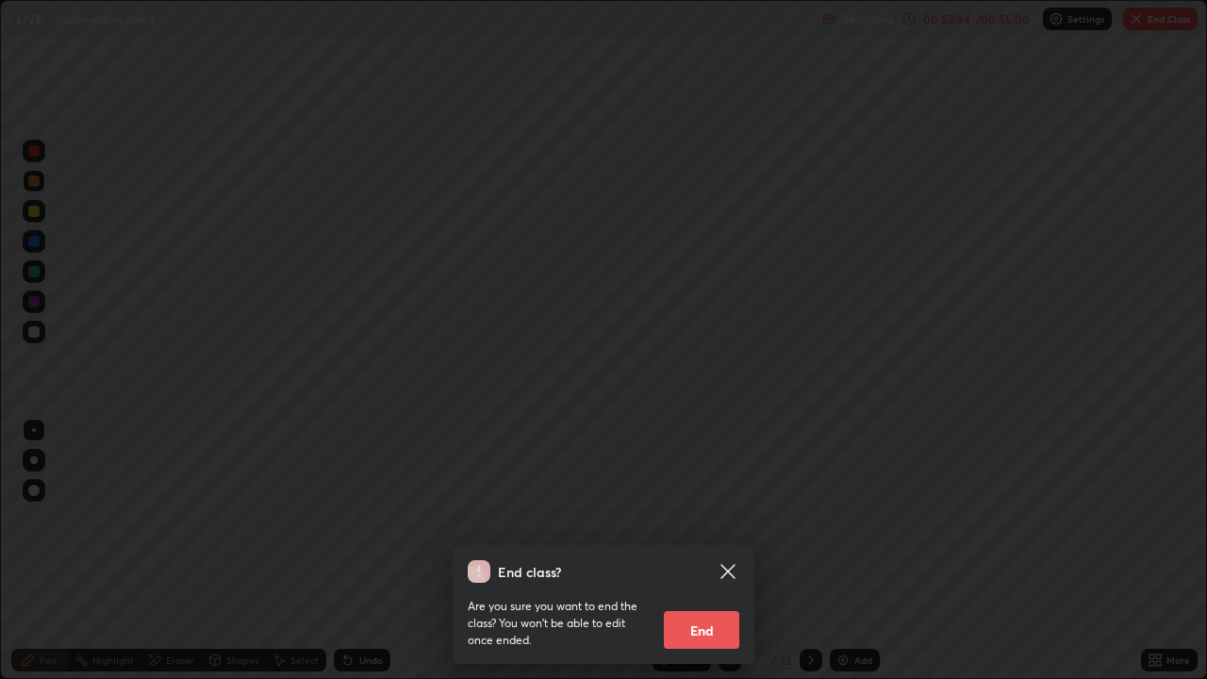
click at [706, 519] on button "End" at bounding box center [701, 630] width 75 height 38
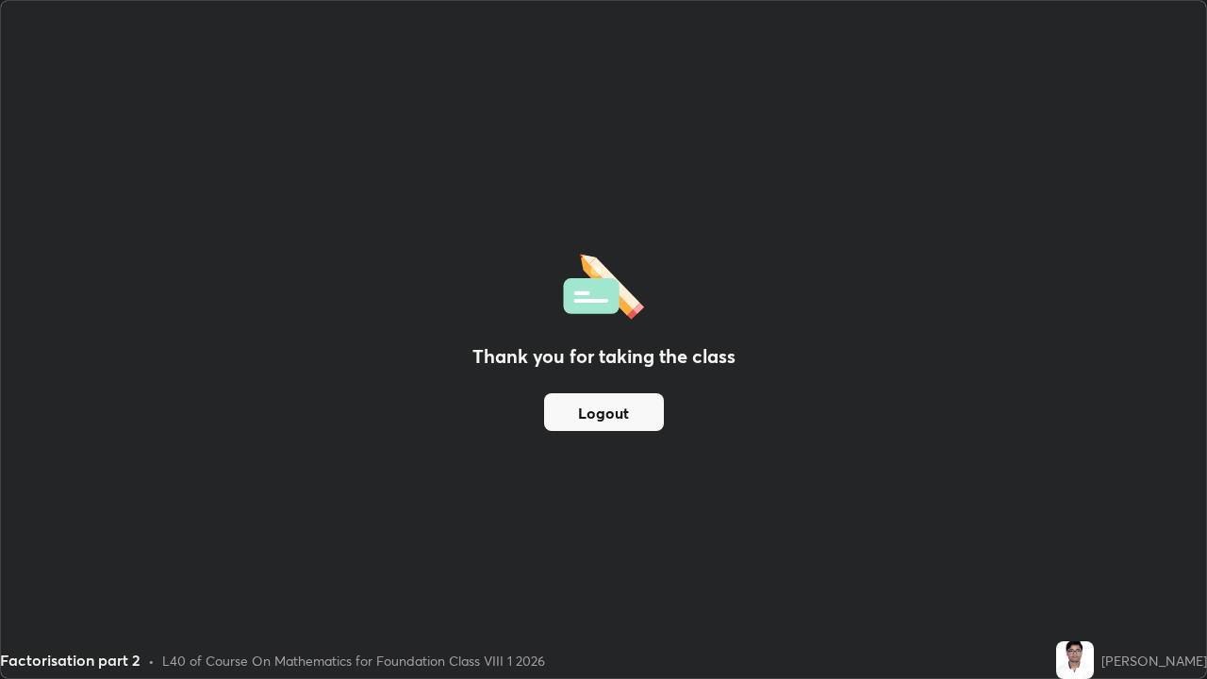
click at [597, 411] on button "Logout" at bounding box center [604, 412] width 120 height 38
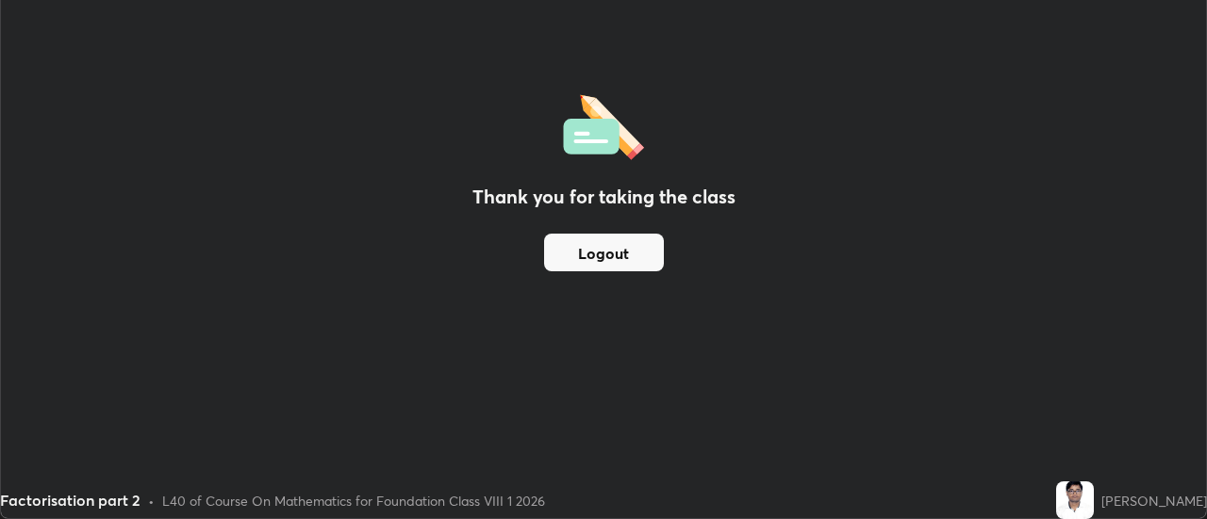
scroll to position [93756, 93069]
